Goal: Task Accomplishment & Management: Use online tool/utility

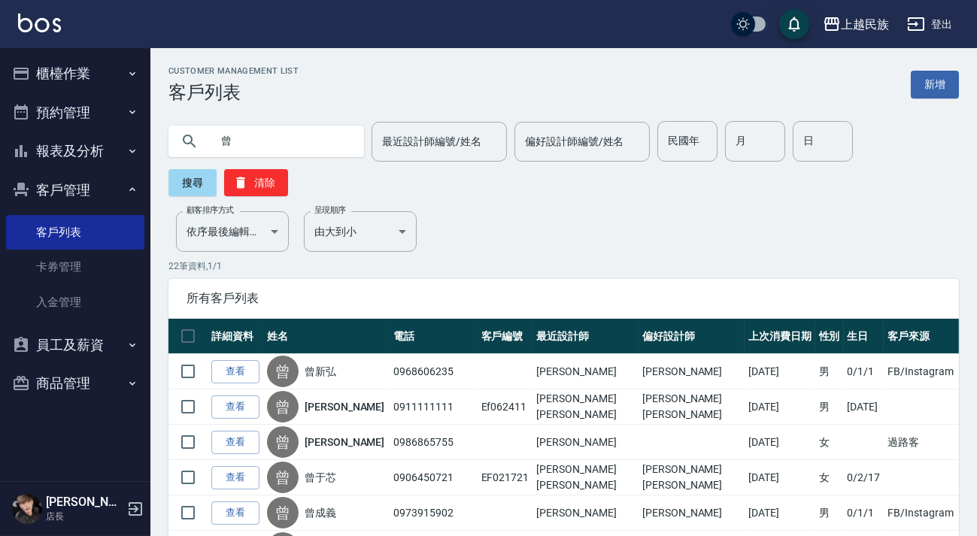
click at [135, 53] on ul "櫃檯作業 打帳單 帳單列表 現金收支登錄 材料自購登錄 每日結帳 排班表 現場電腦打卡 預約管理 預約管理 單日預約紀錄 單週預約紀錄 報表及分析 報表目錄 …" at bounding box center [75, 228] width 138 height 361
click at [86, 86] on button "櫃檯作業" at bounding box center [75, 73] width 138 height 39
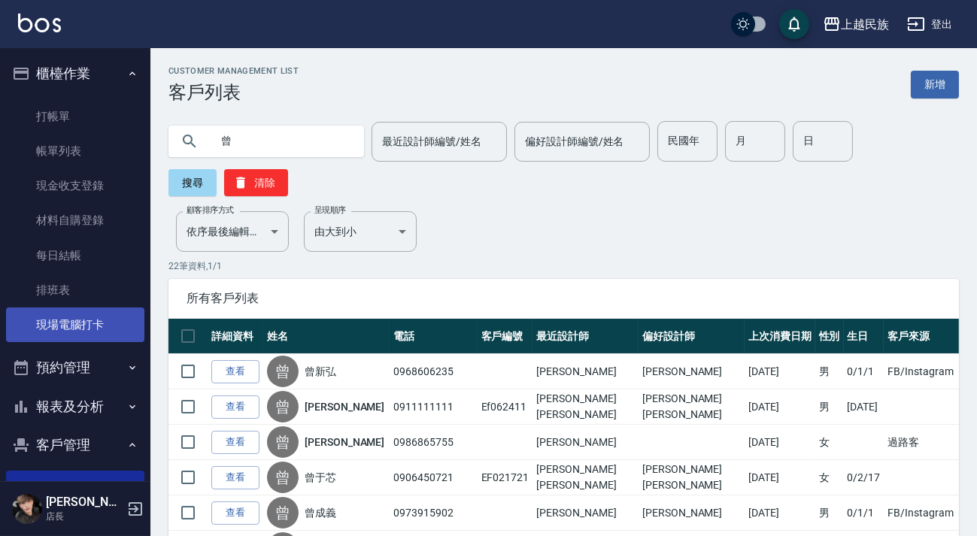
click at [82, 335] on link "現場電腦打卡" at bounding box center [75, 325] width 138 height 35
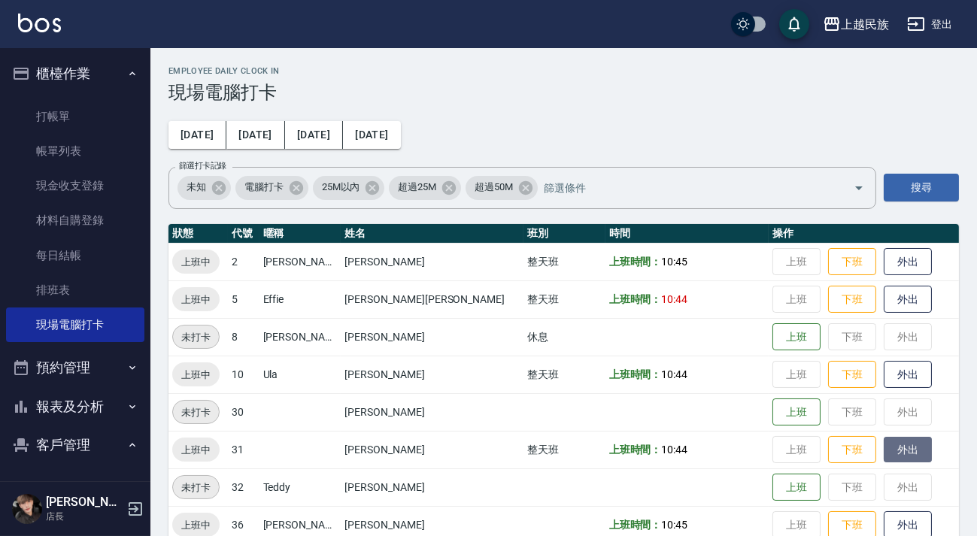
click at [883, 447] on button "外出" at bounding box center [907, 450] width 48 height 26
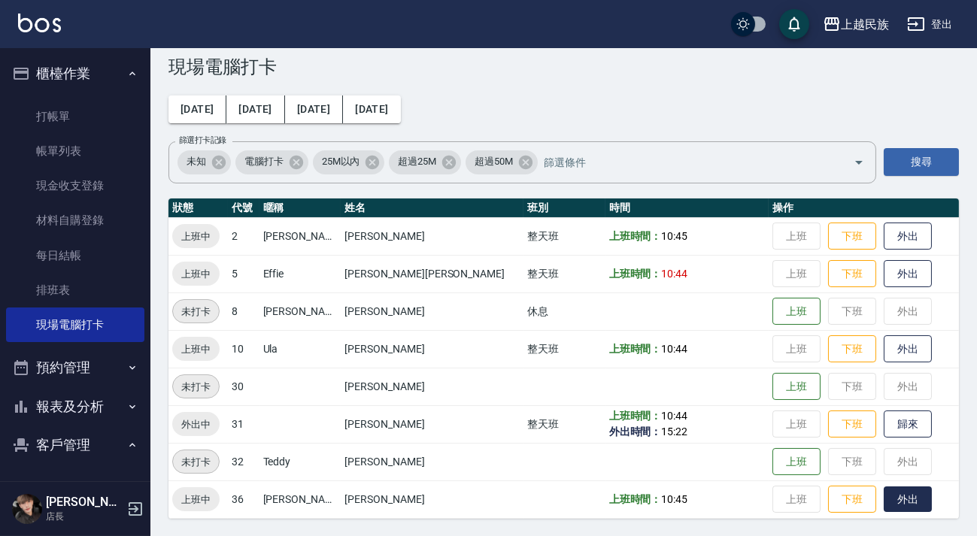
click at [883, 496] on button "外出" at bounding box center [907, 499] width 48 height 26
click at [883, 426] on button "歸來" at bounding box center [907, 424] width 48 height 26
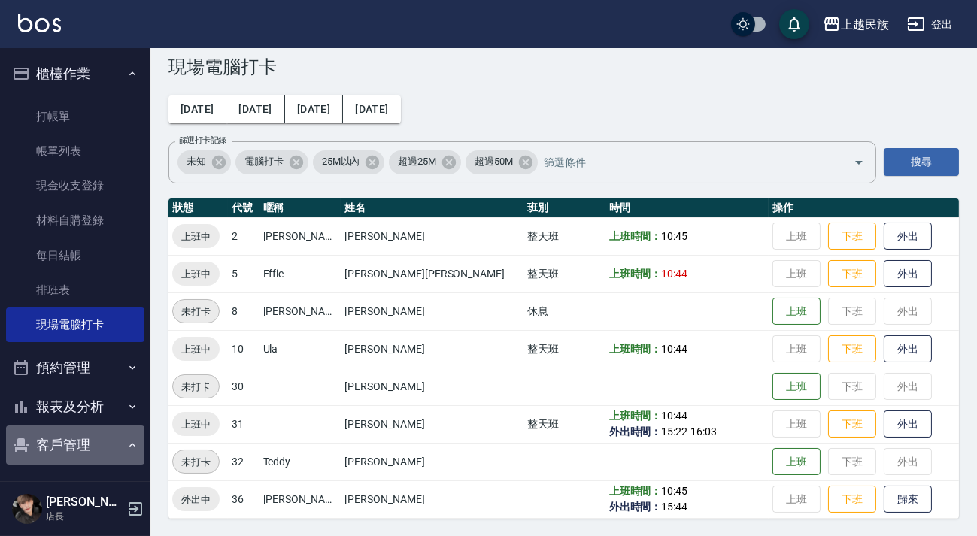
click at [126, 440] on icon "button" at bounding box center [132, 445] width 12 height 12
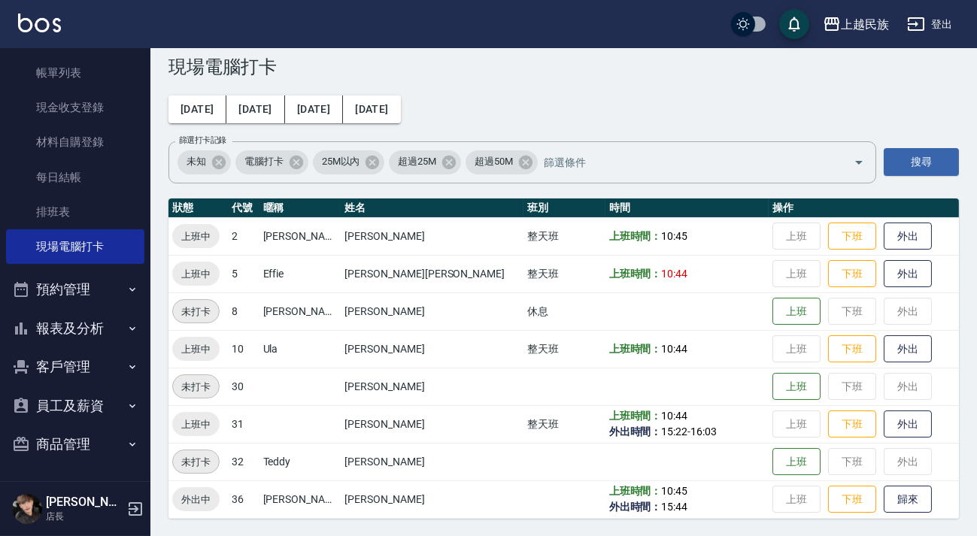
click at [75, 383] on button "客戶管理" at bounding box center [75, 366] width 138 height 39
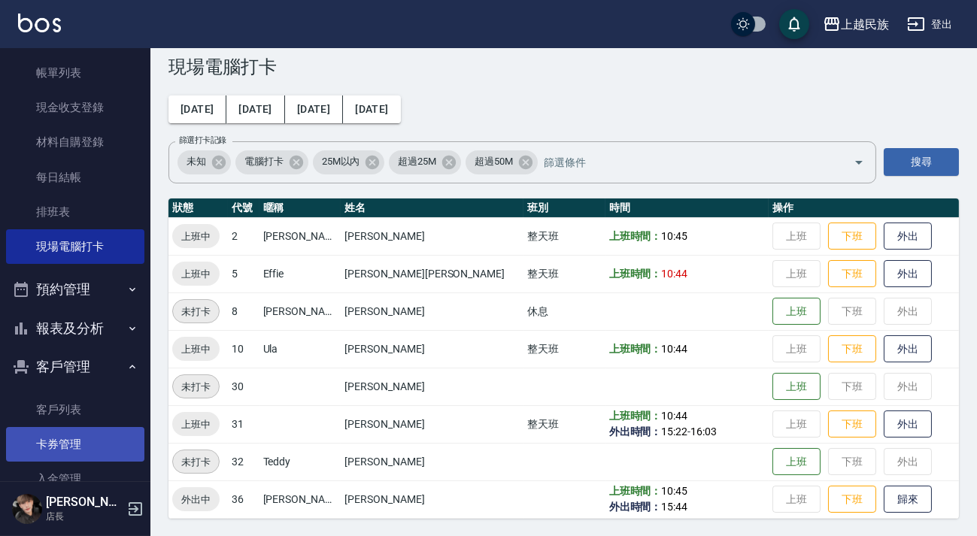
scroll to position [147, 0]
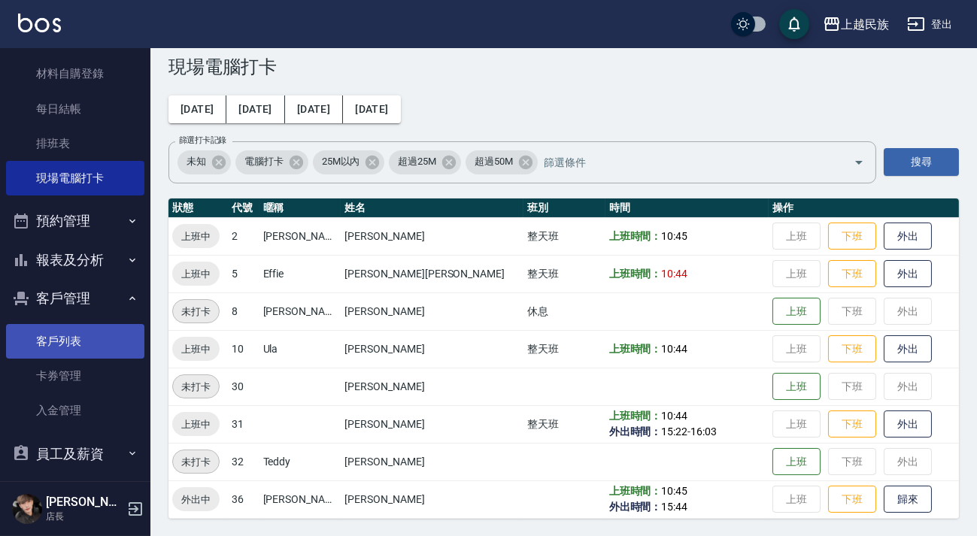
click at [83, 339] on link "客戶列表" at bounding box center [75, 341] width 138 height 35
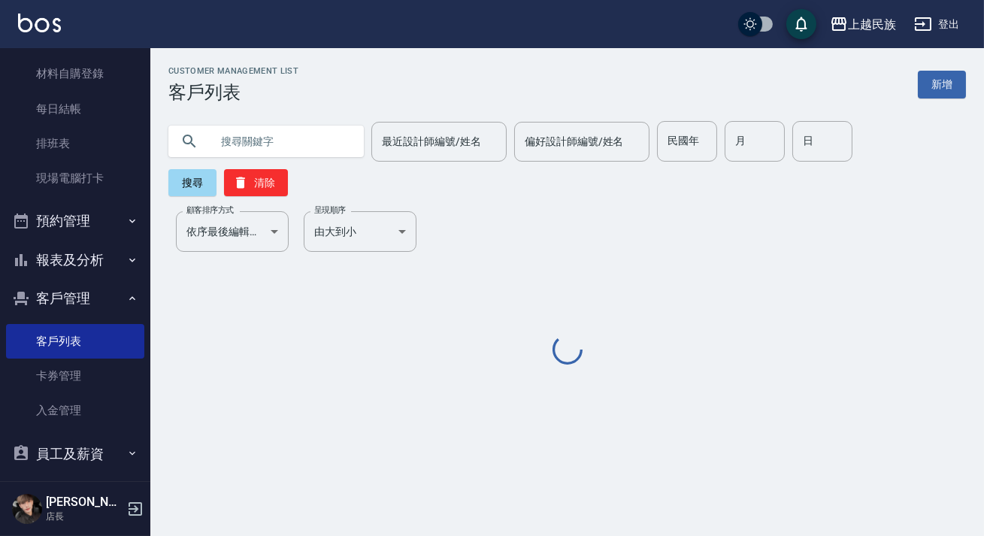
click at [280, 131] on input "text" at bounding box center [281, 141] width 141 height 41
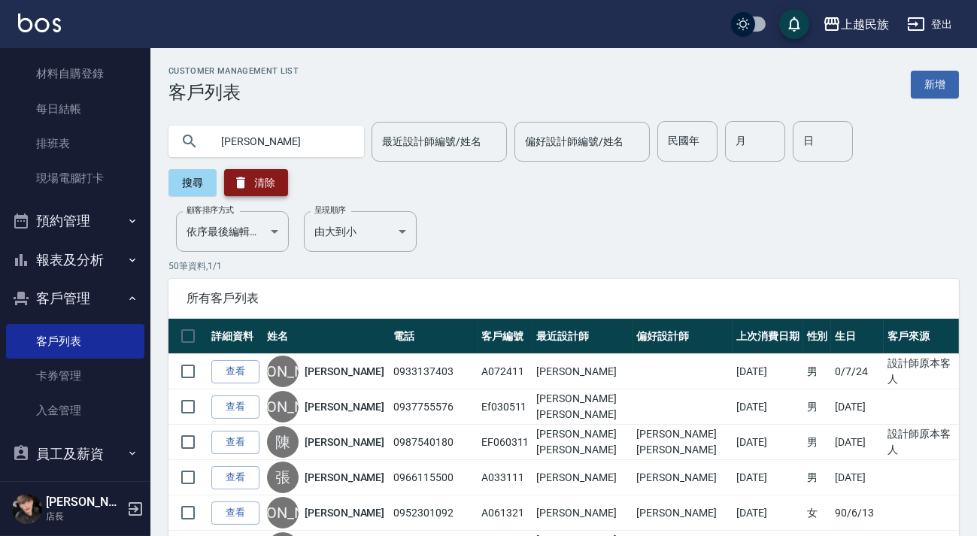
type input "[PERSON_NAME]"
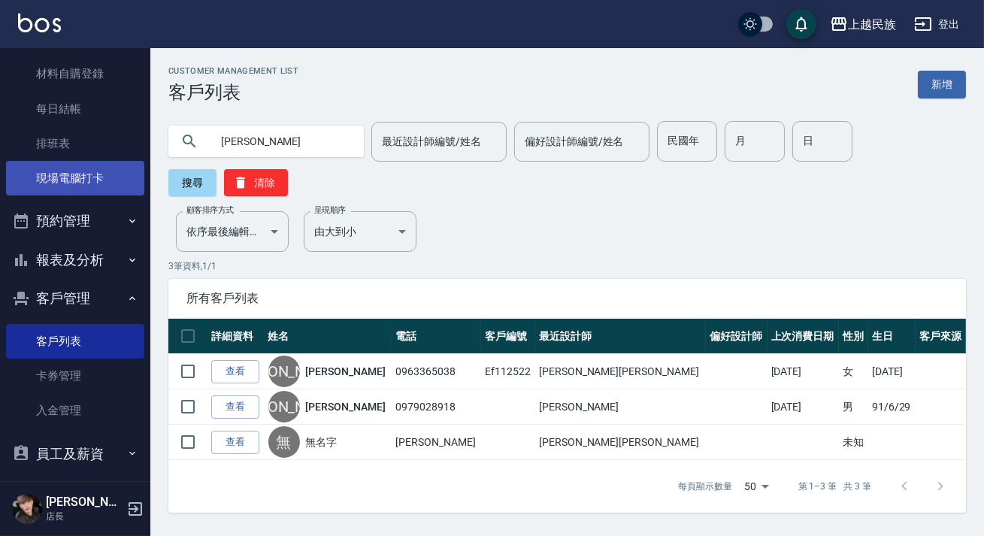
click at [77, 174] on link "現場電腦打卡" at bounding box center [75, 178] width 138 height 35
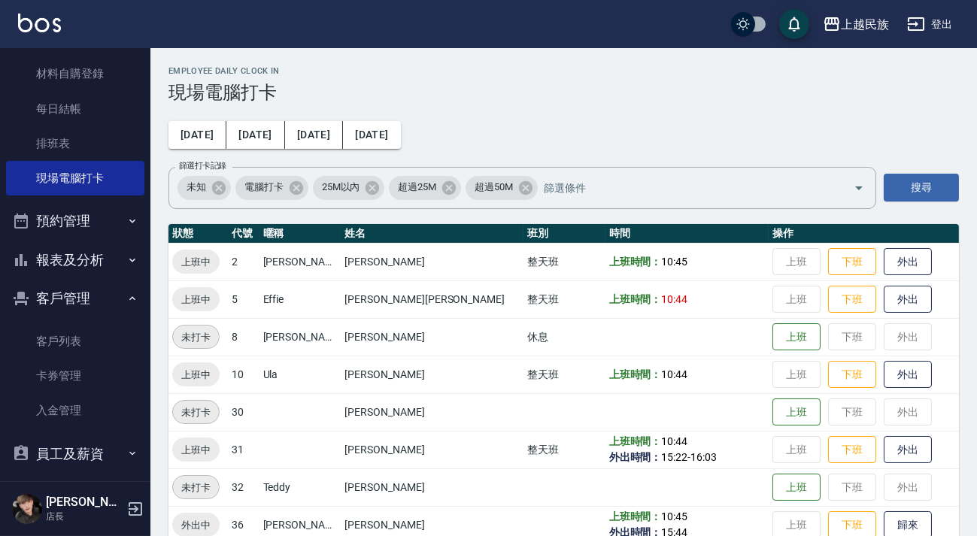
scroll to position [26, 0]
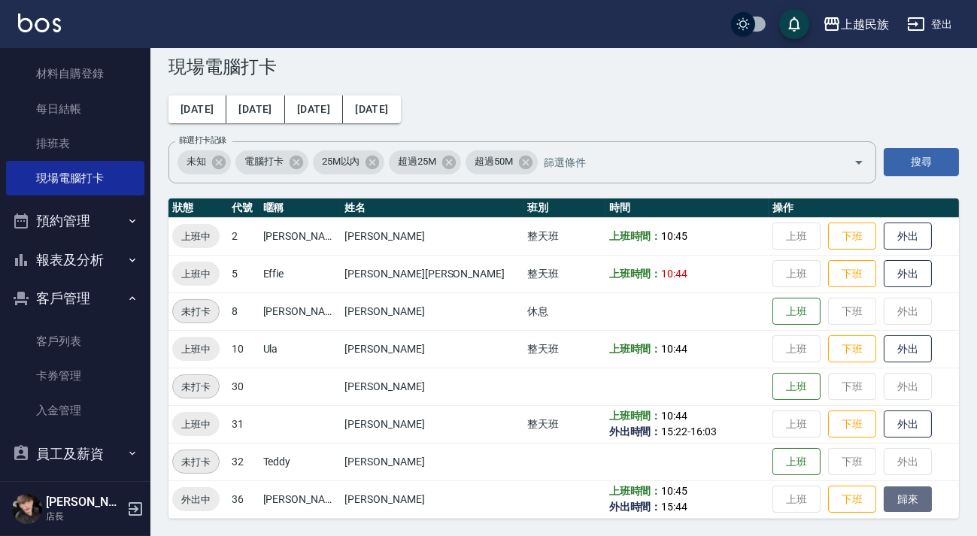
click at [883, 506] on button "歸來" at bounding box center [907, 499] width 48 height 26
